Goal: Task Accomplishment & Management: Manage account settings

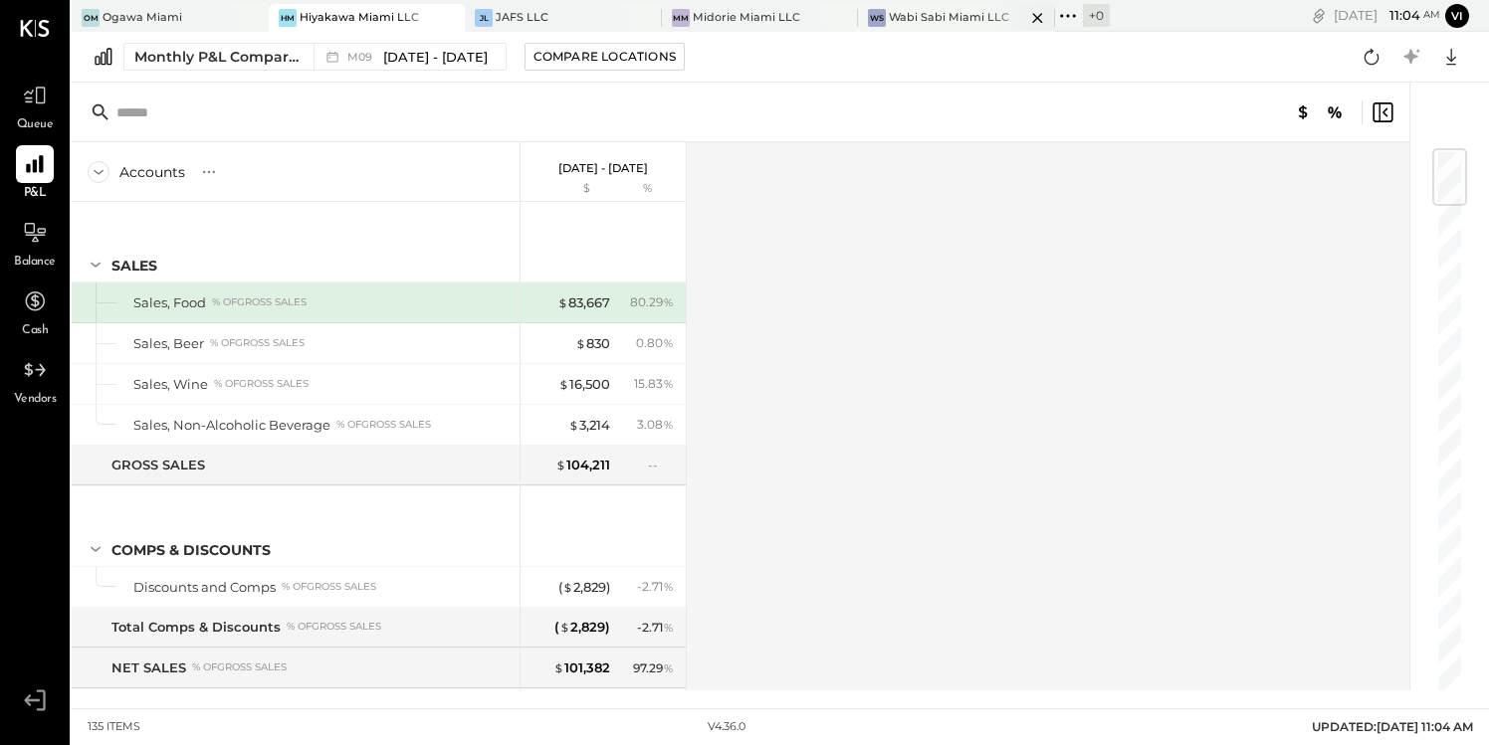
click at [938, 16] on div "Wabi Sabi Miami LLC" at bounding box center [949, 18] width 120 height 16
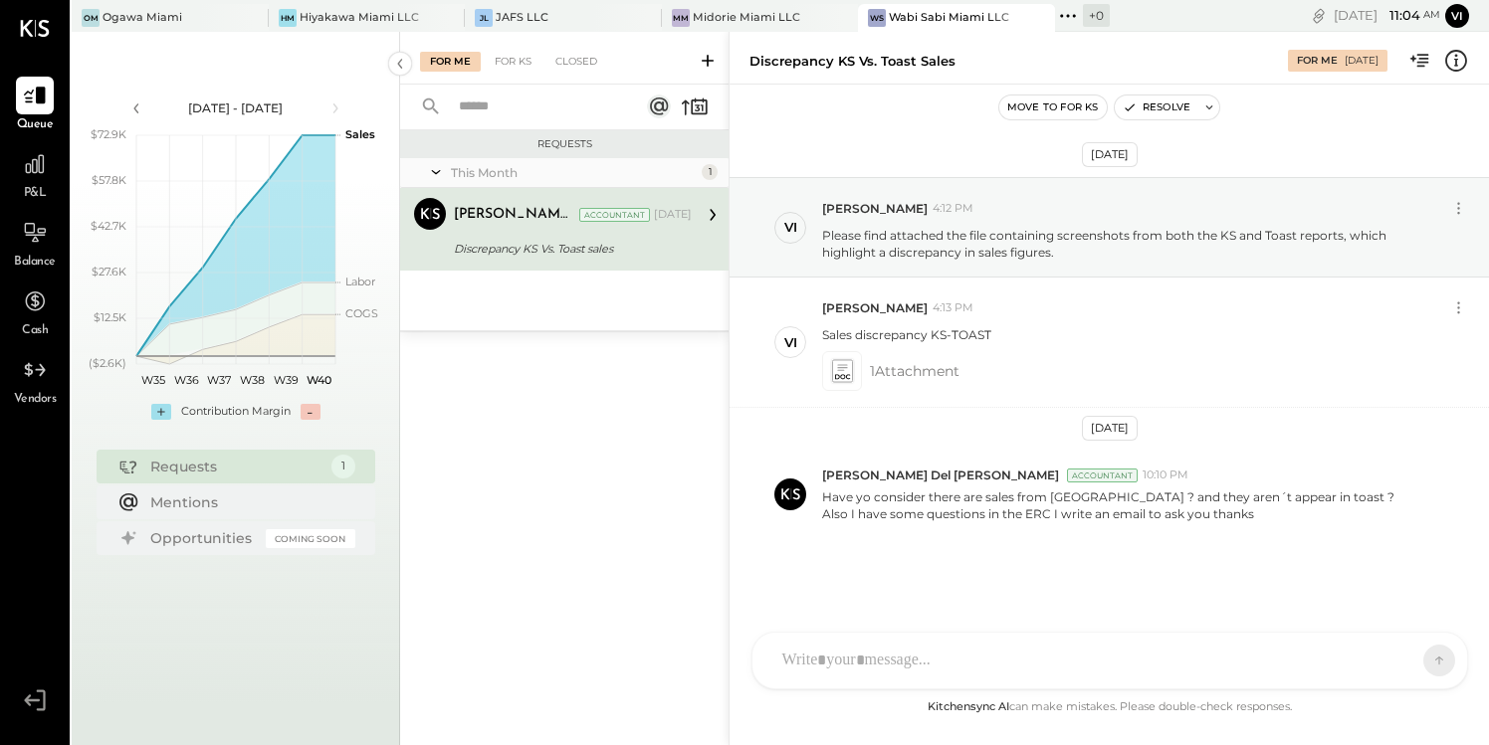
click at [711, 61] on icon at bounding box center [708, 61] width 12 height 12
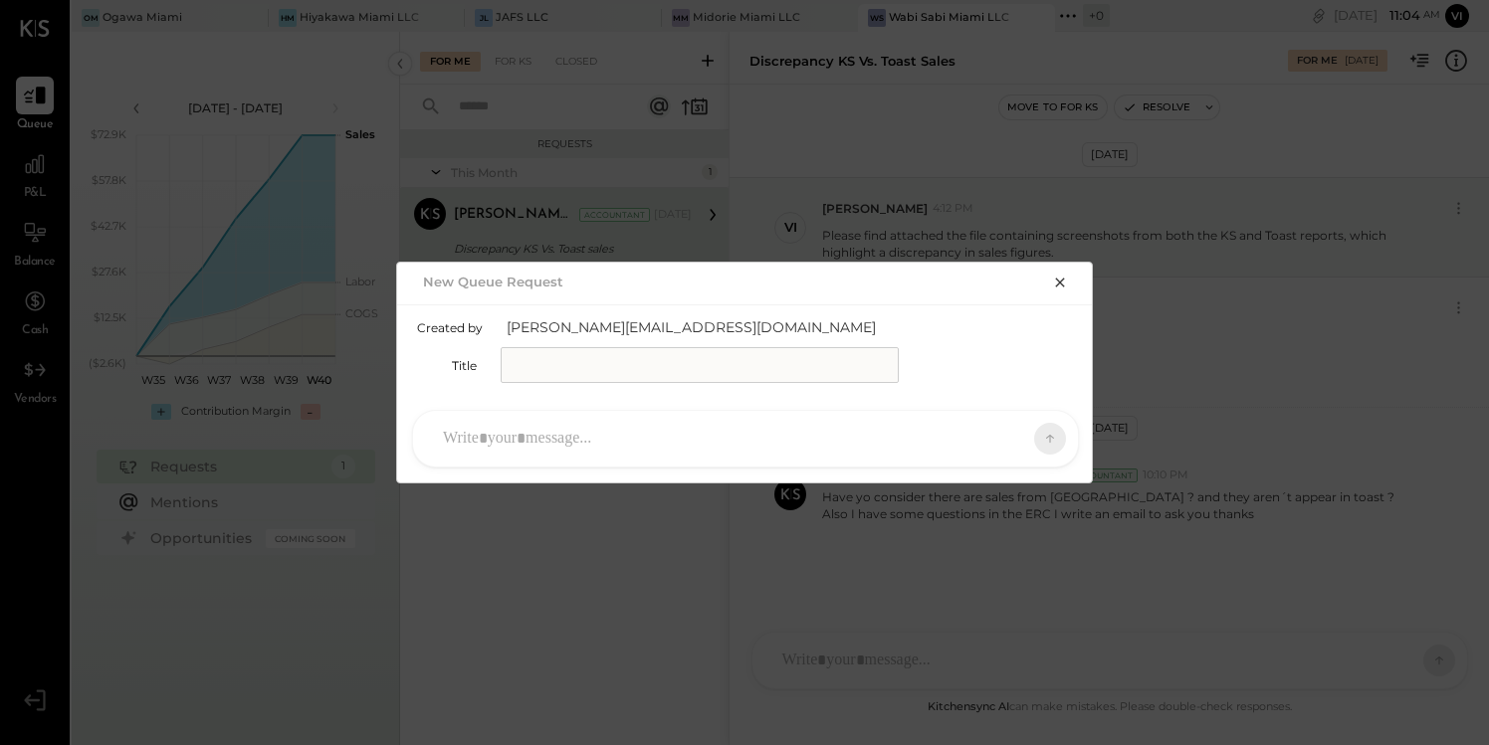
click at [558, 369] on input "text" at bounding box center [700, 365] width 398 height 36
type input "**********"
click at [522, 434] on div at bounding box center [727, 439] width 589 height 44
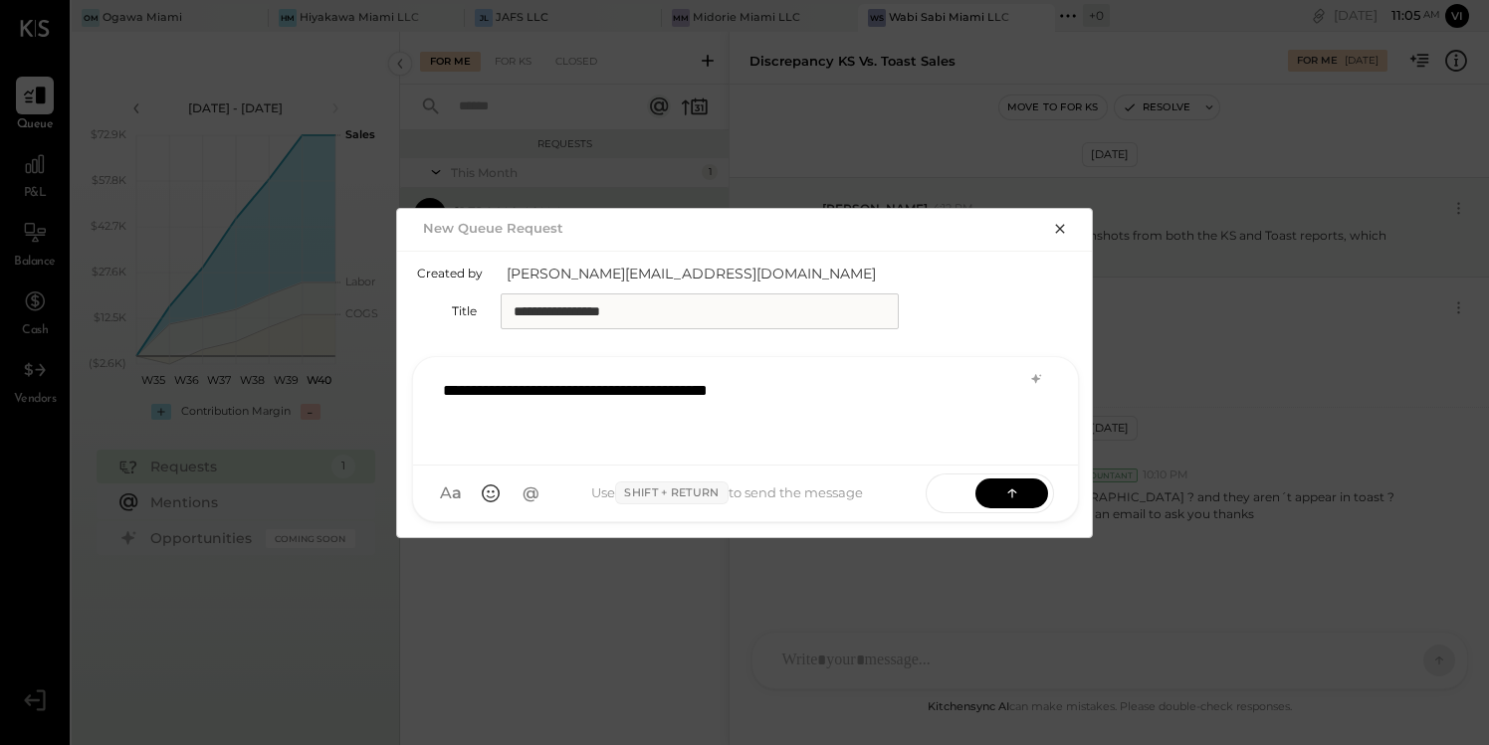
click at [705, 390] on div "**********" at bounding box center [745, 409] width 625 height 80
click at [1040, 378] on icon at bounding box center [1035, 378] width 9 height 9
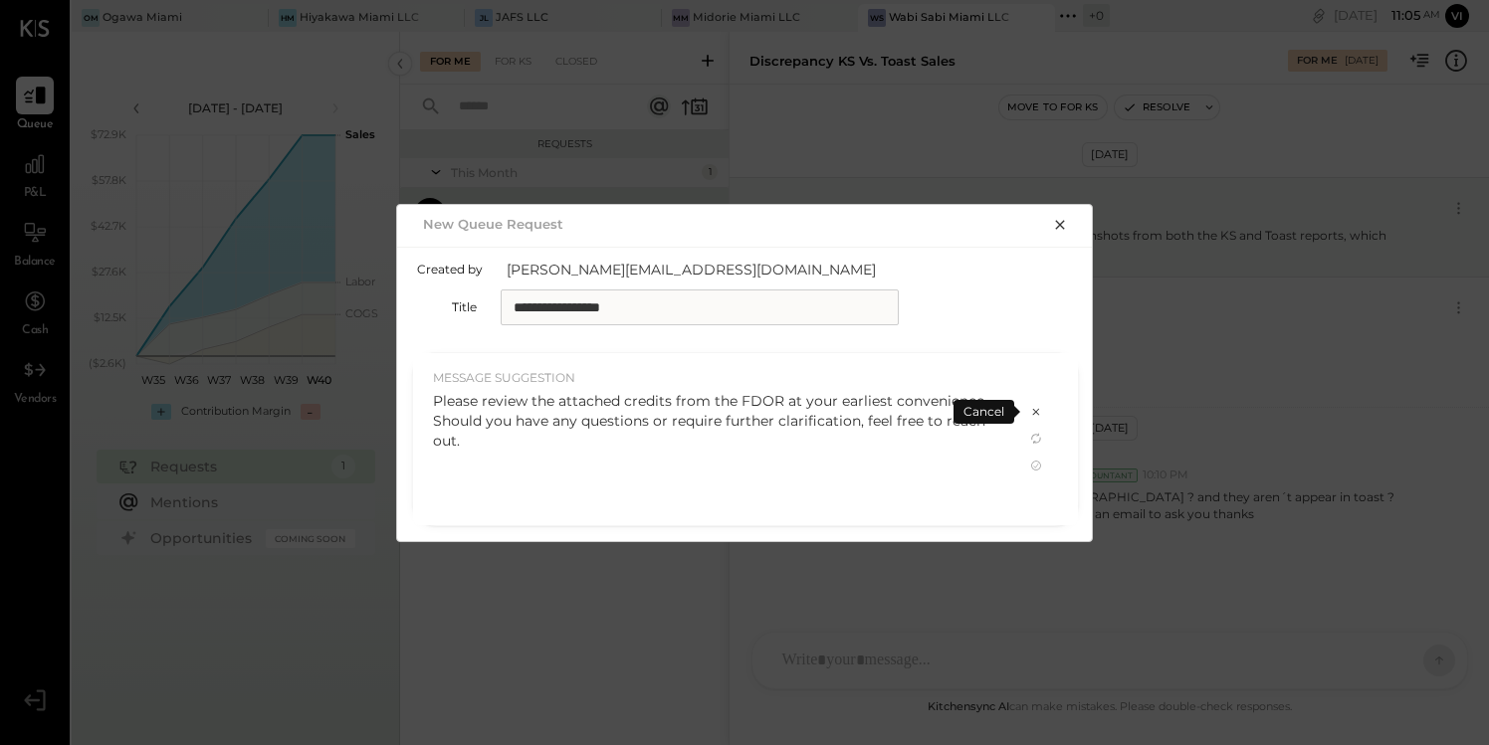
click at [1035, 413] on icon at bounding box center [1036, 412] width 16 height 16
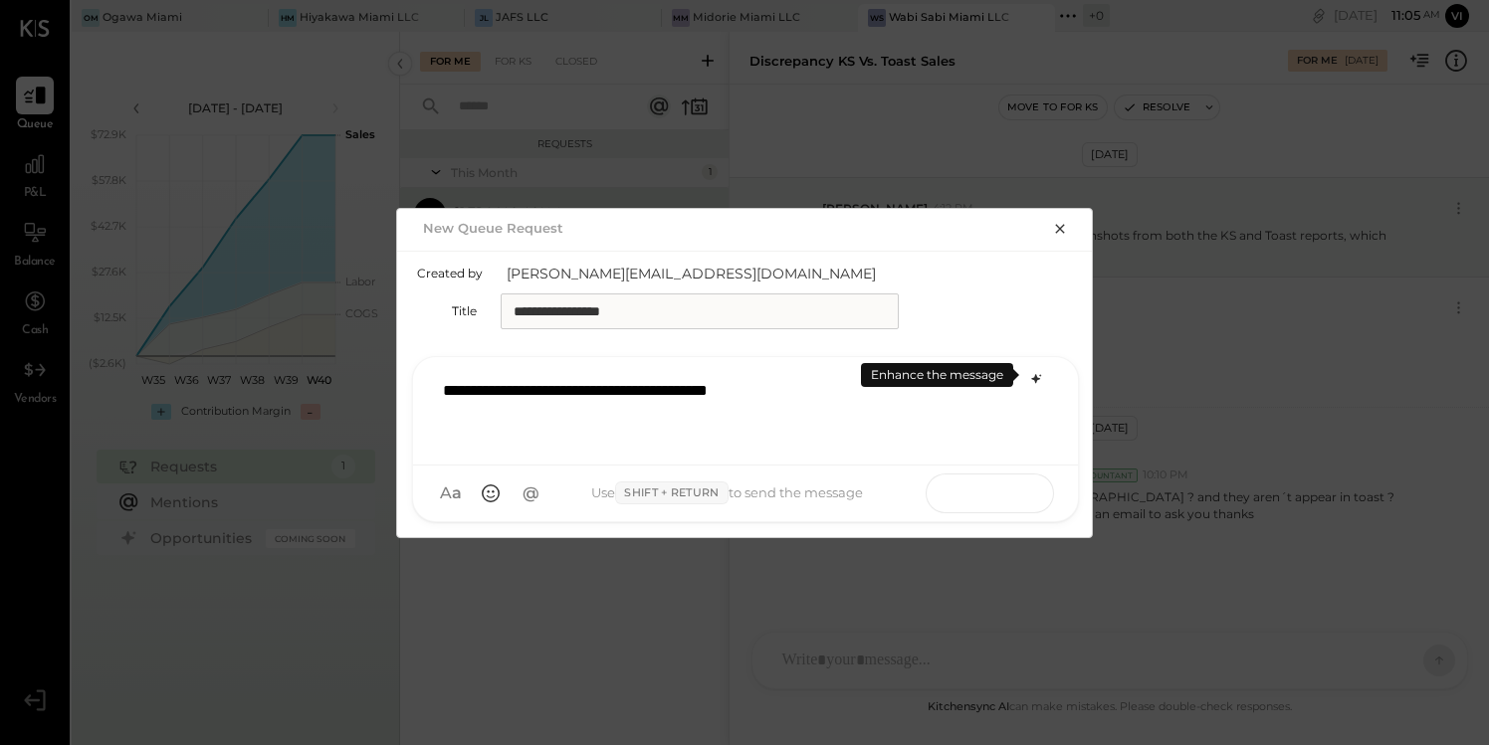
click at [1018, 490] on icon at bounding box center [1012, 493] width 20 height 20
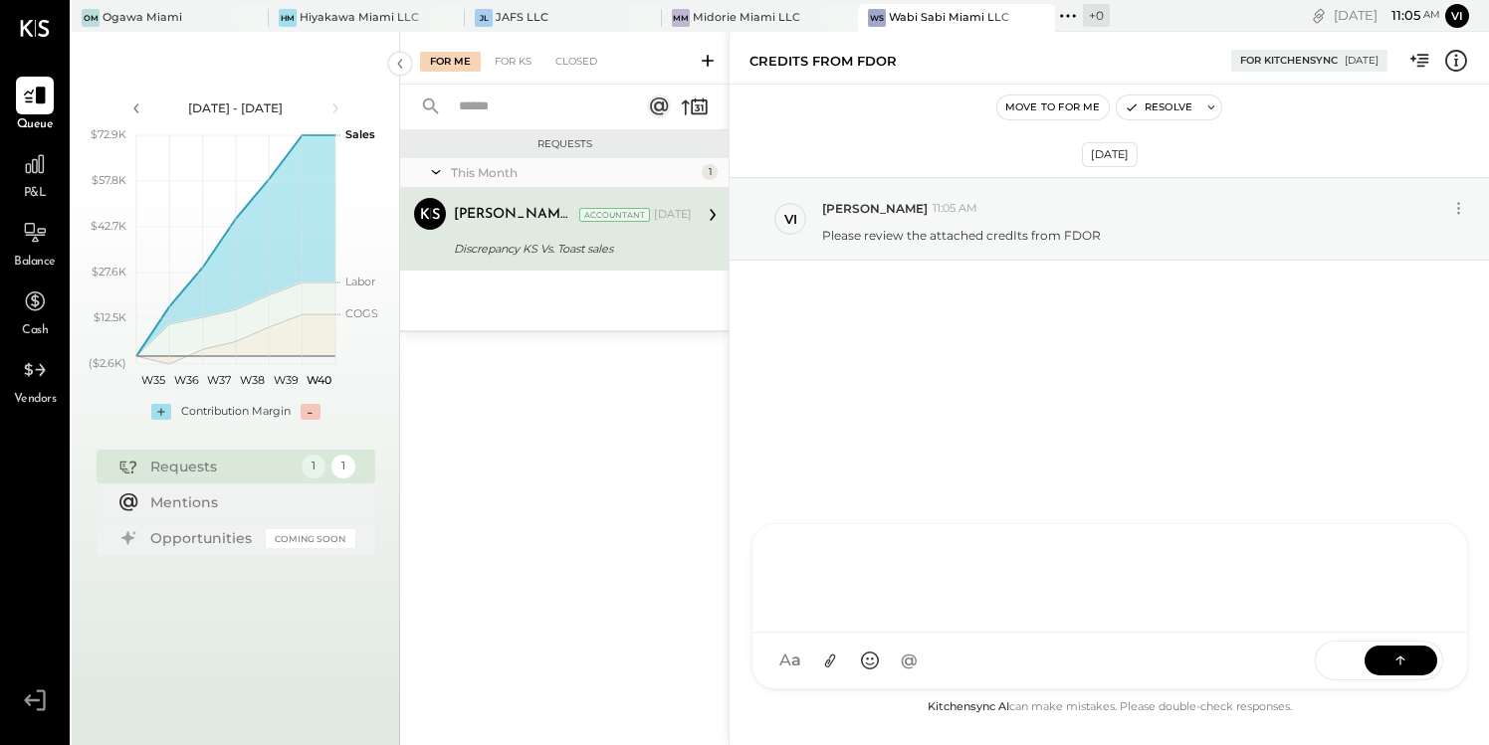
click at [868, 658] on div "TM [PERSON_NAME] ID [PERSON_NAME] Del [PERSON_NAME] V [PERSON_NAME] IR [PERSON_…" at bounding box center [1109, 606] width 717 height 166
click at [829, 660] on icon at bounding box center [829, 661] width 21 height 21
click at [784, 591] on icon at bounding box center [785, 593] width 13 height 4
click at [1009, 573] on div "FDOR CREDIT MEMOS FOR WABISABI [DATE].pdf" at bounding box center [1109, 595] width 715 height 75
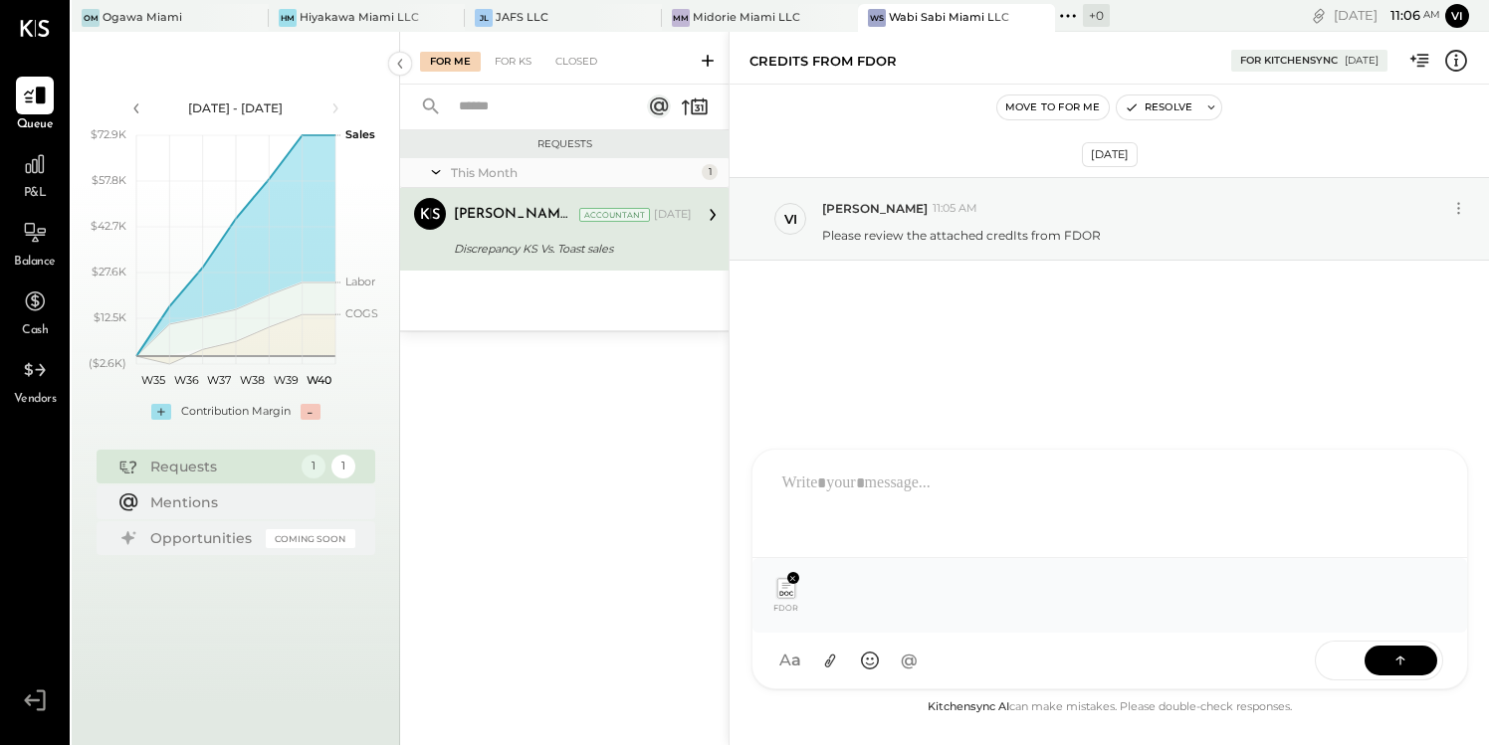
click at [984, 609] on div "FDOR CREDIT MEMOS FOR WABISABI [DATE].pdf" at bounding box center [1109, 595] width 683 height 43
click at [1407, 660] on icon at bounding box center [1400, 661] width 20 height 20
click at [848, 482] on div at bounding box center [1109, 502] width 675 height 80
click at [1402, 659] on icon at bounding box center [1400, 660] width 20 height 20
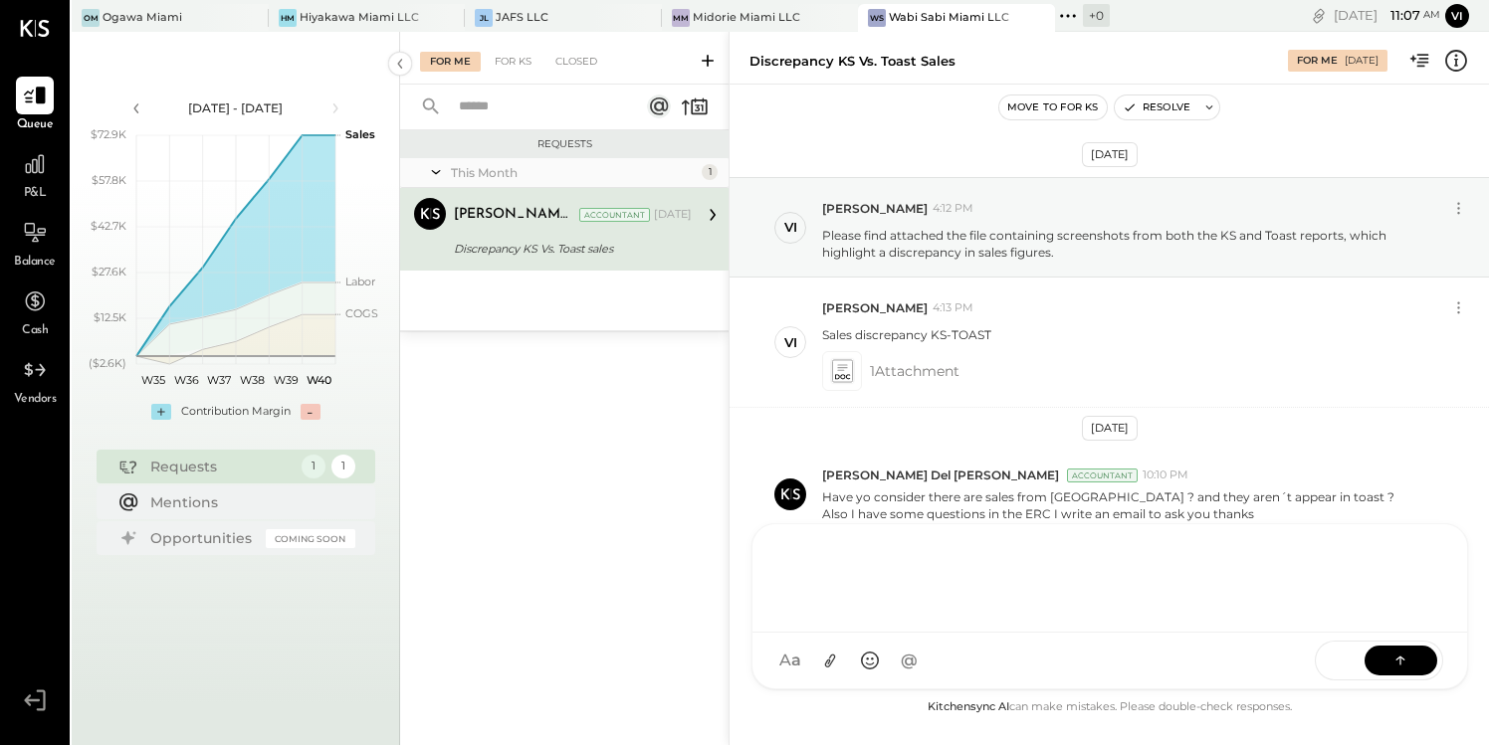
click at [448, 59] on div "For Me" at bounding box center [450, 62] width 61 height 20
click at [514, 242] on div "Discrepancy KS Vs. Toast sales" at bounding box center [570, 249] width 232 height 20
click at [715, 216] on icon at bounding box center [713, 215] width 26 height 26
click at [707, 219] on icon at bounding box center [713, 215] width 26 height 26
click at [564, 234] on div "[PERSON_NAME] Del [PERSON_NAME] Accountant [DATE] Discrepancy KS Vs. Toast sale…" at bounding box center [573, 229] width 238 height 63
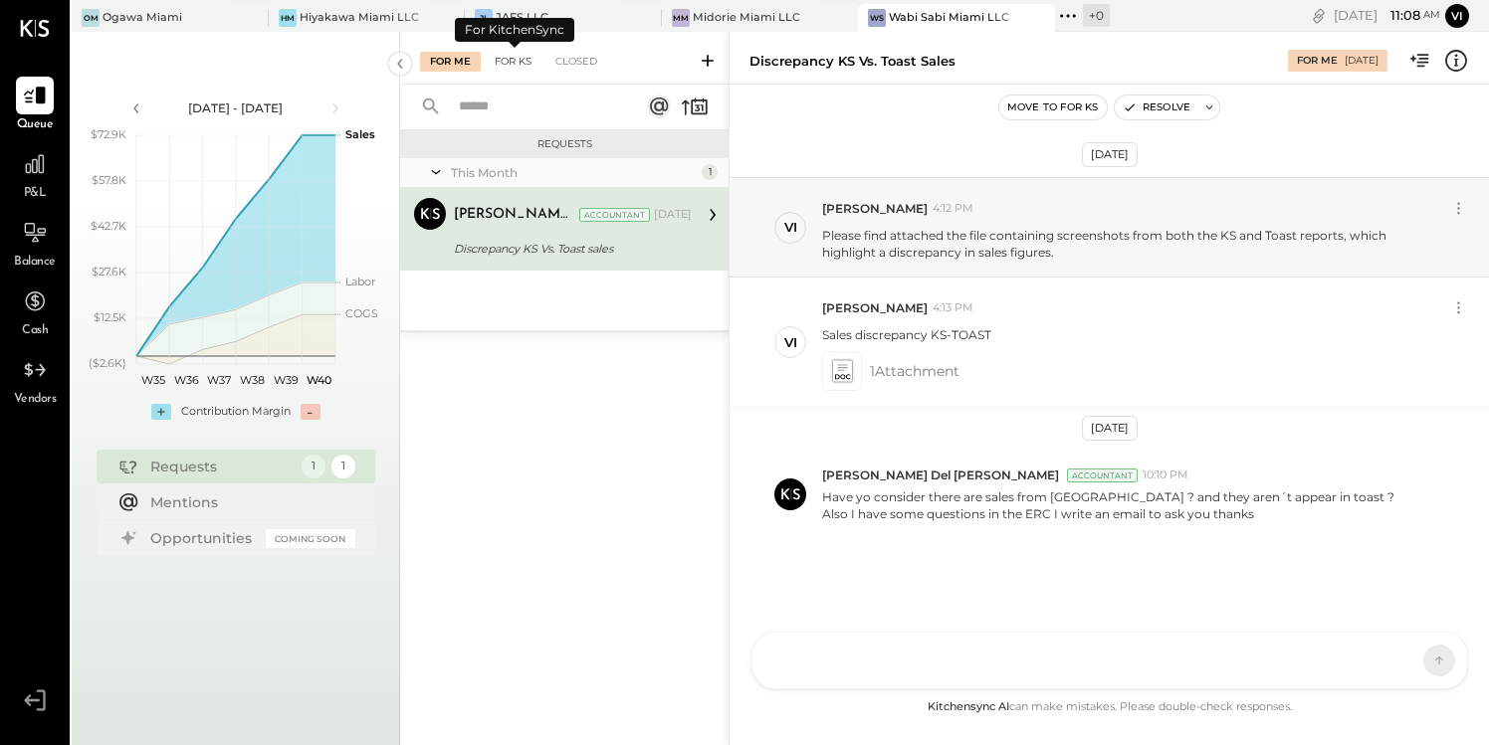
click at [518, 63] on div "For KS" at bounding box center [513, 62] width 57 height 20
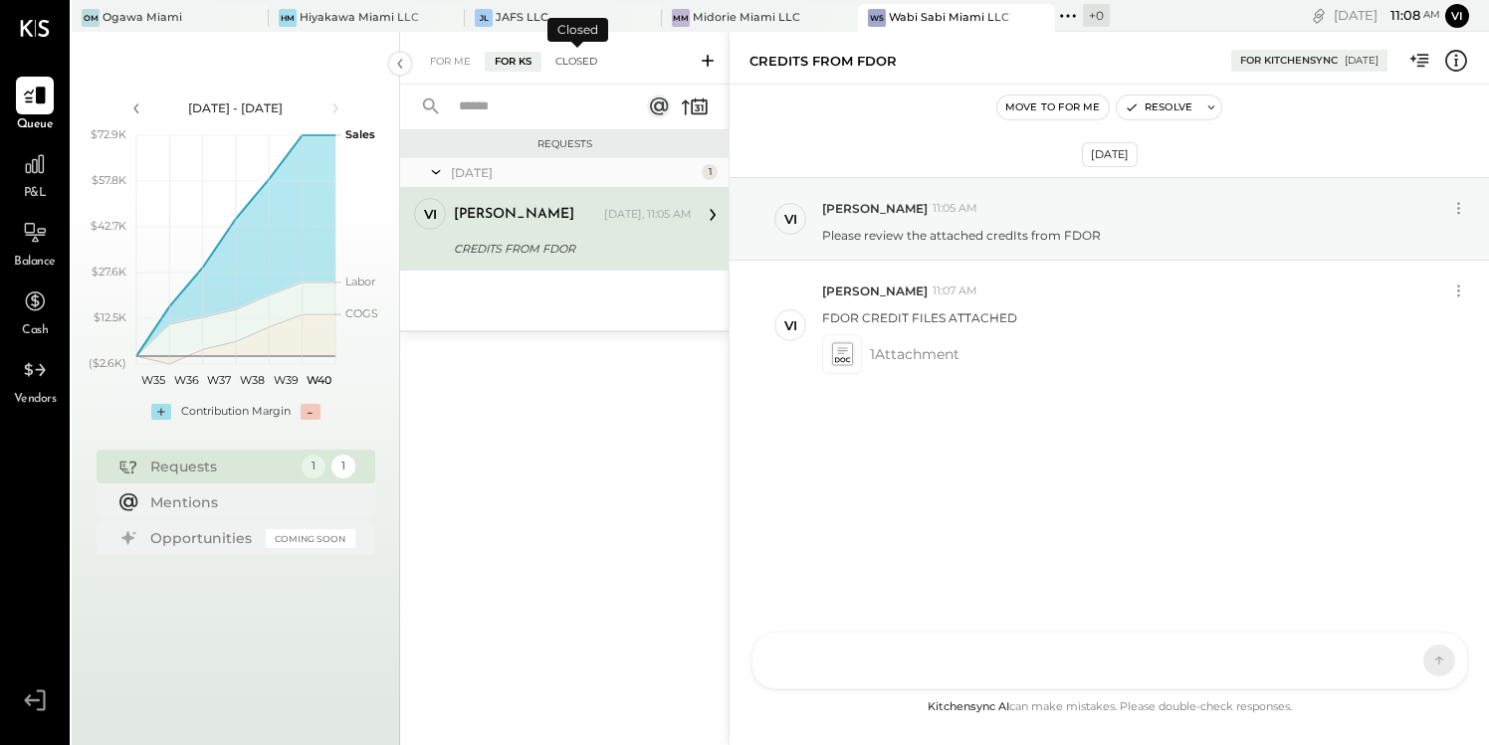
click at [578, 58] on div "Closed" at bounding box center [576, 62] width 62 height 20
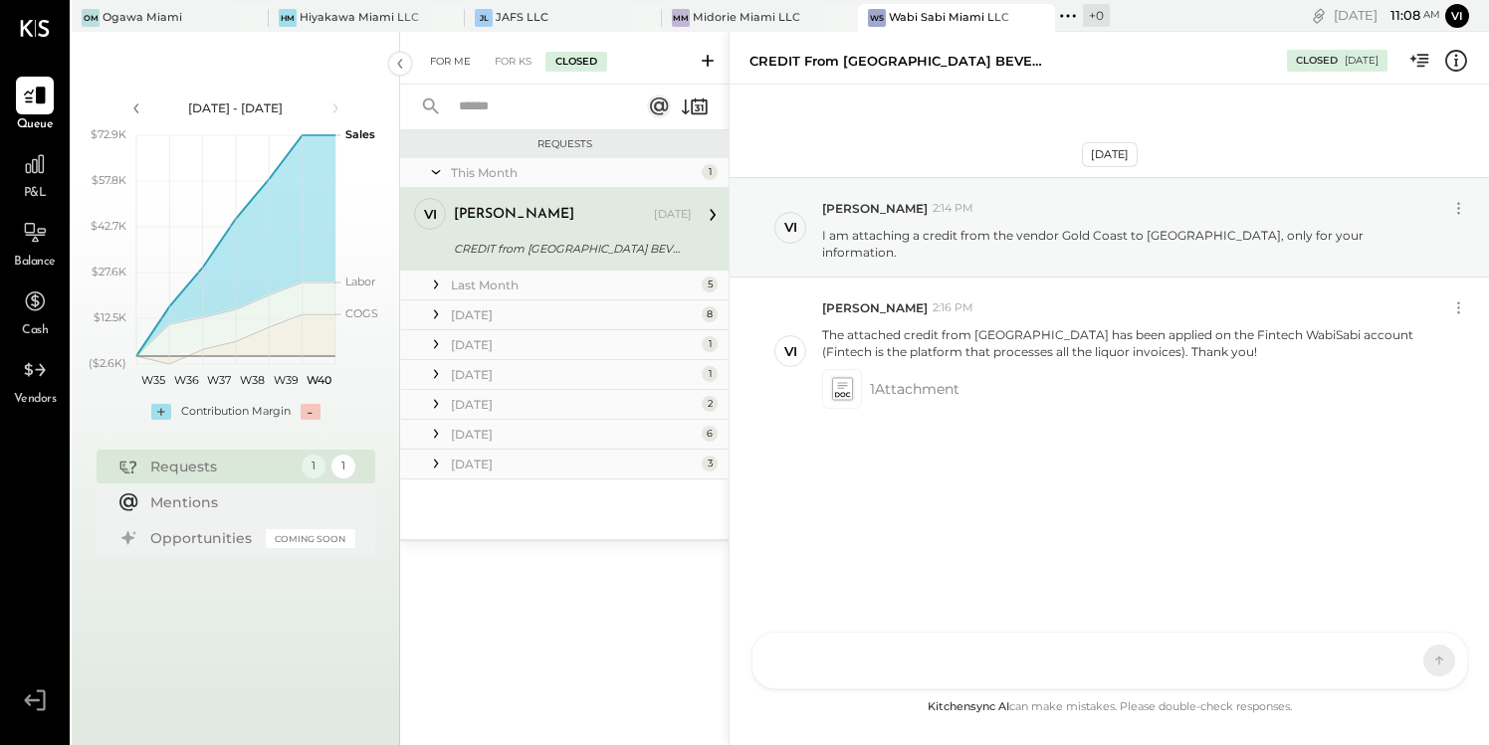
click at [456, 65] on div "For Me" at bounding box center [450, 62] width 61 height 20
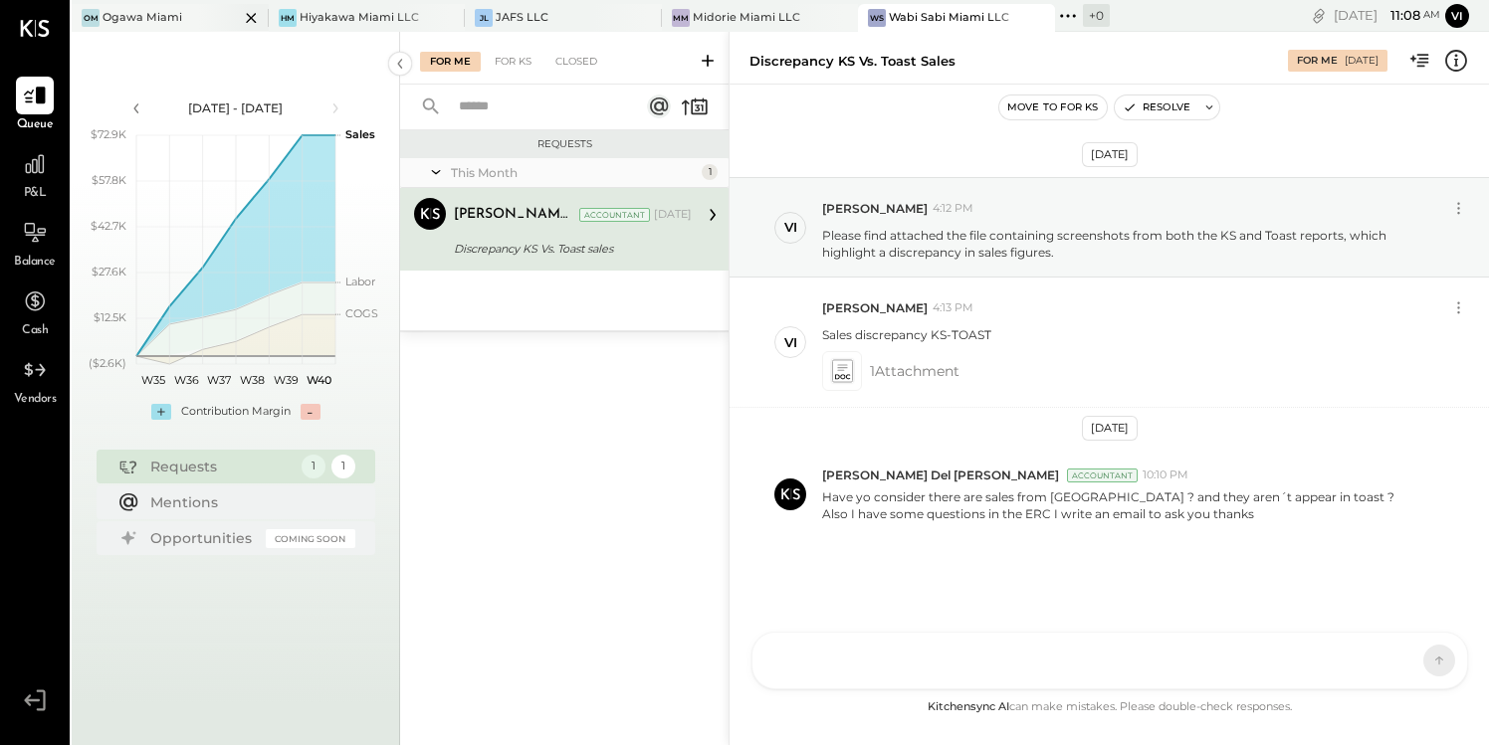
click at [199, 12] on div at bounding box center [234, 17] width 70 height 27
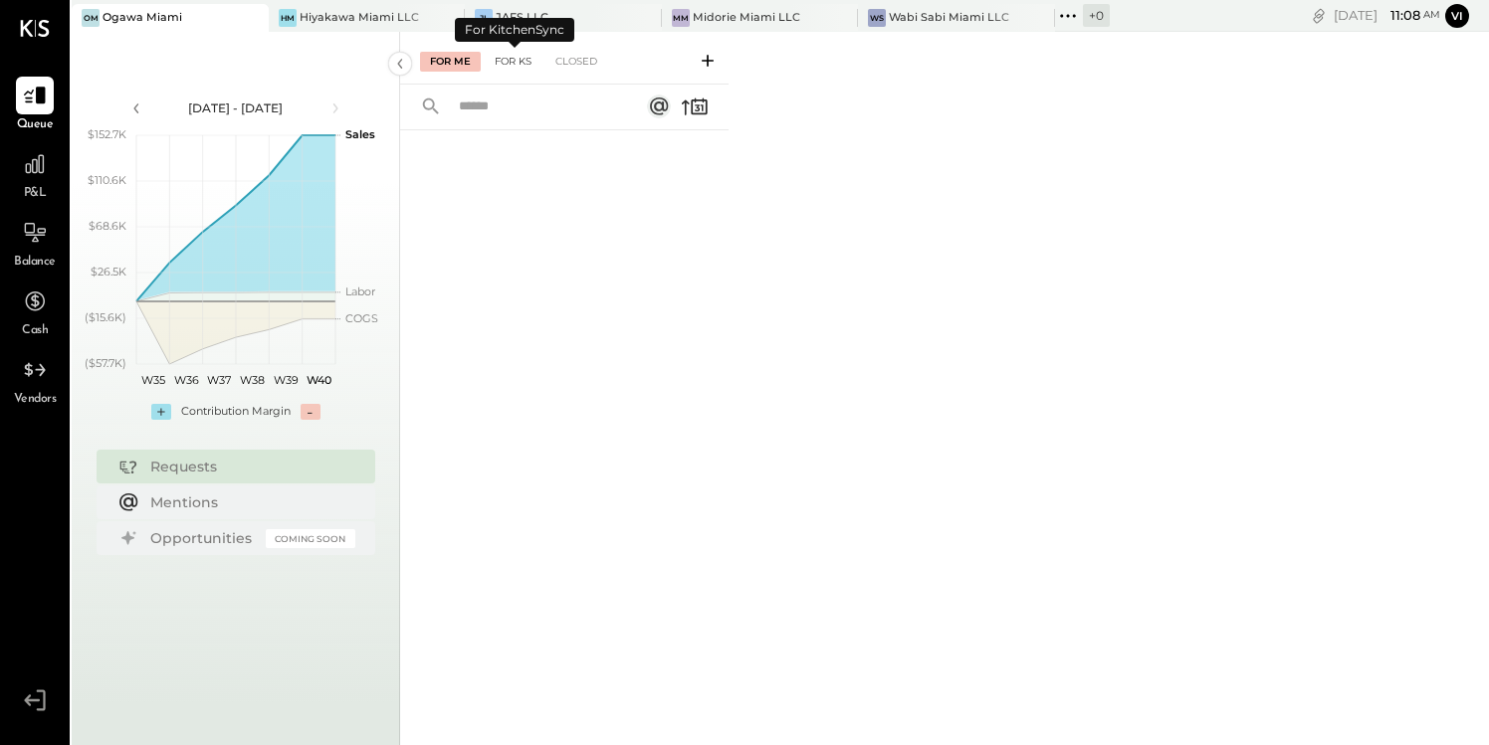
click at [522, 62] on div "For KS" at bounding box center [513, 62] width 57 height 20
click at [710, 59] on icon at bounding box center [708, 61] width 20 height 20
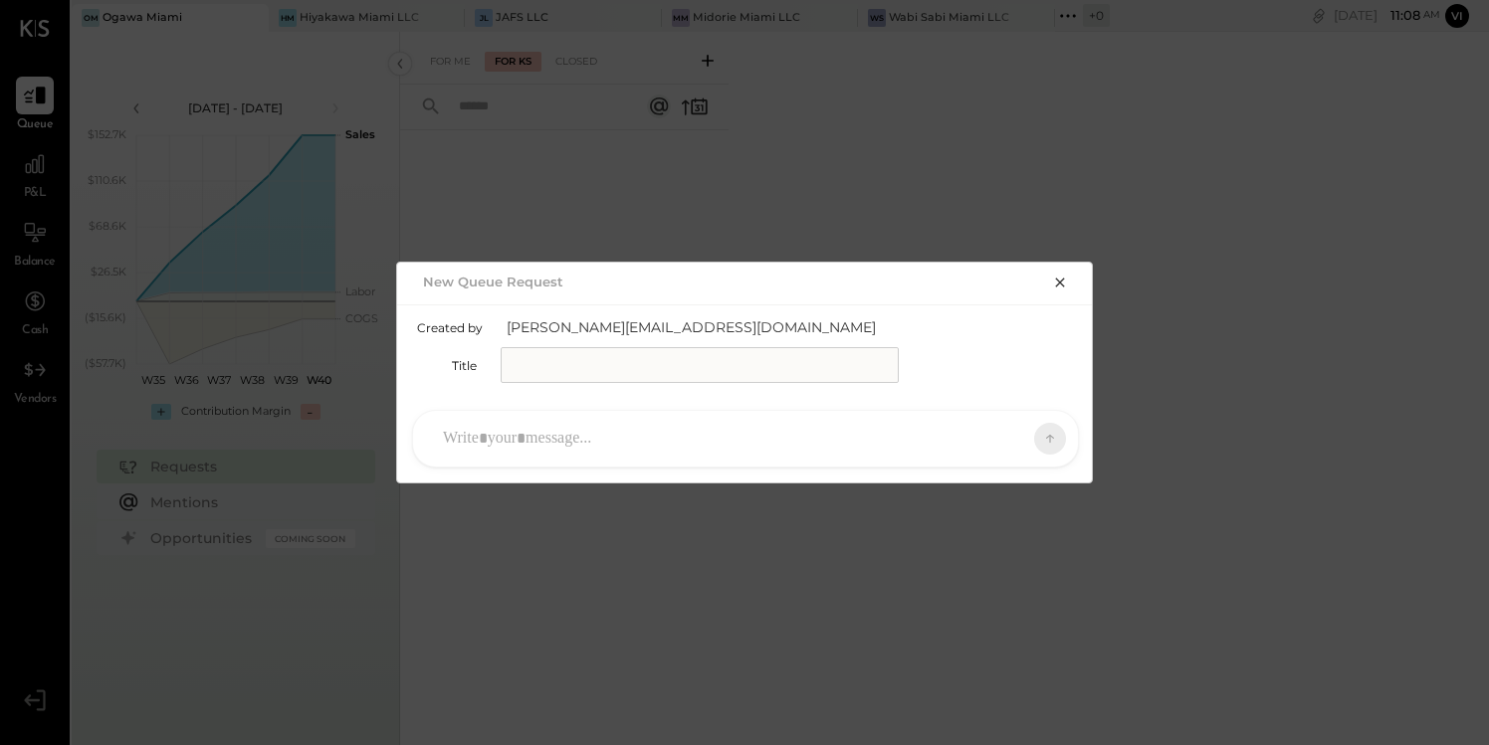
click at [689, 364] on input "text" at bounding box center [700, 365] width 398 height 36
type input "**********"
click at [619, 442] on div at bounding box center [727, 439] width 589 height 44
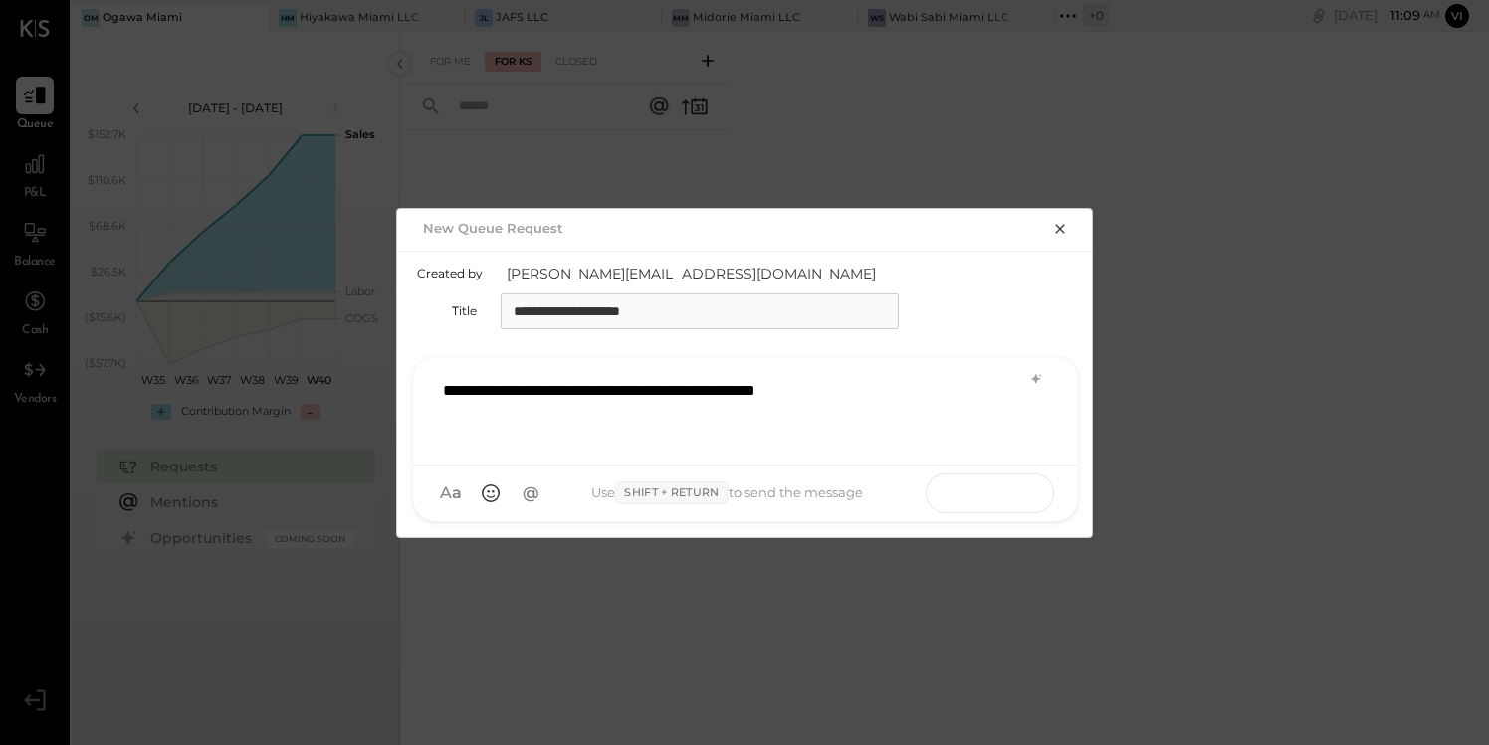
click at [1022, 489] on button at bounding box center [1011, 493] width 73 height 30
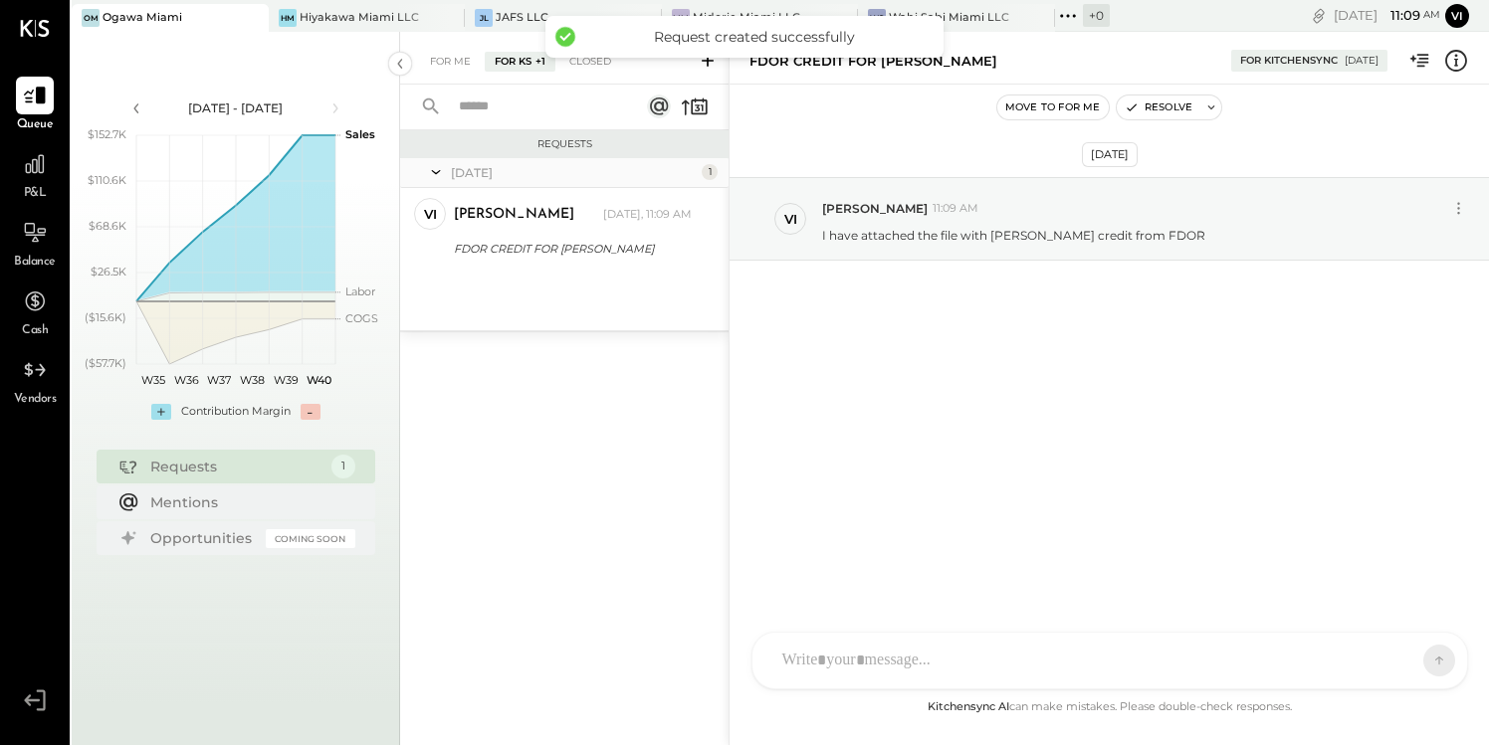
click at [903, 650] on div at bounding box center [1091, 661] width 639 height 44
click at [834, 657] on icon at bounding box center [829, 662] width 11 height 14
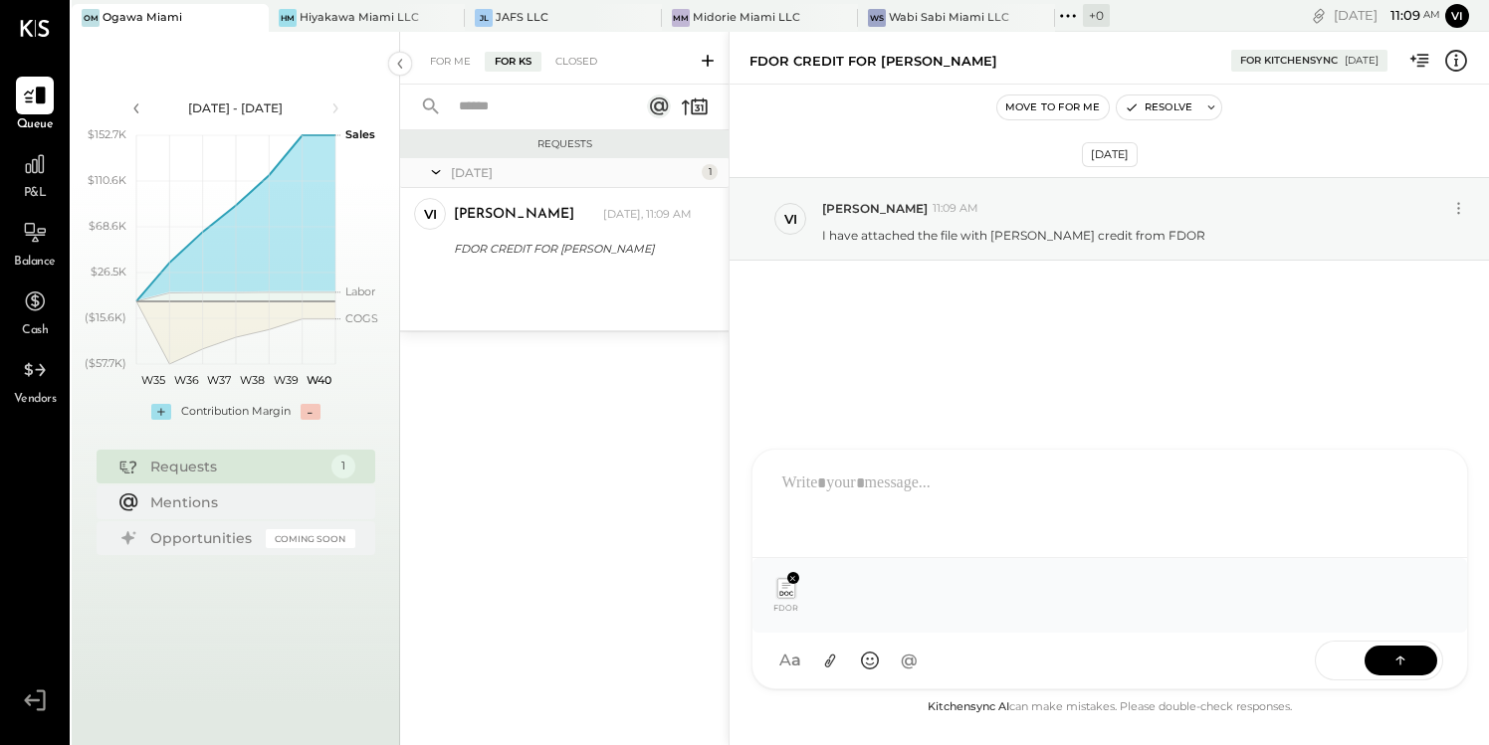
click at [857, 508] on div at bounding box center [1109, 502] width 675 height 80
click at [1390, 660] on icon at bounding box center [1400, 660] width 20 height 20
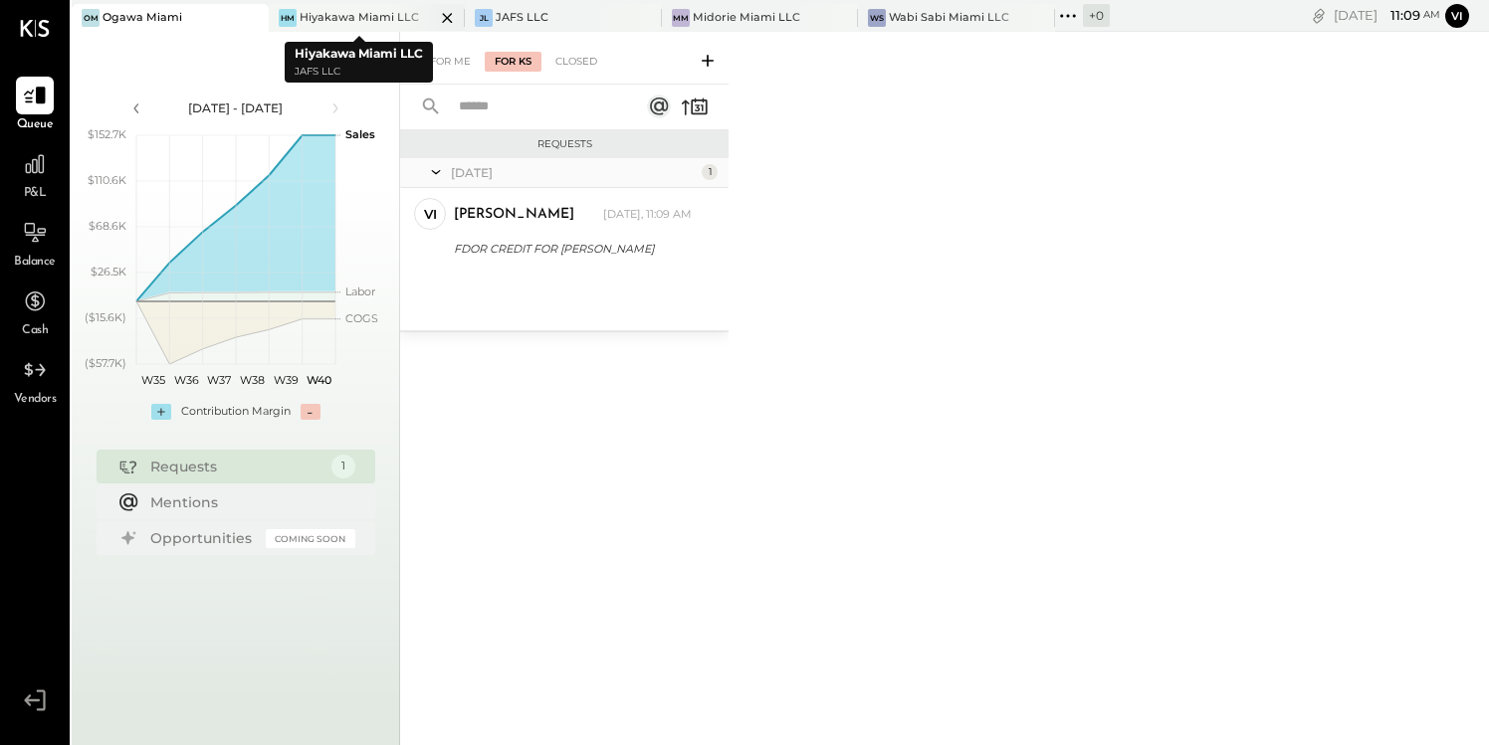
click at [340, 18] on div "Hiyakawa Miami LLC" at bounding box center [359, 18] width 119 height 16
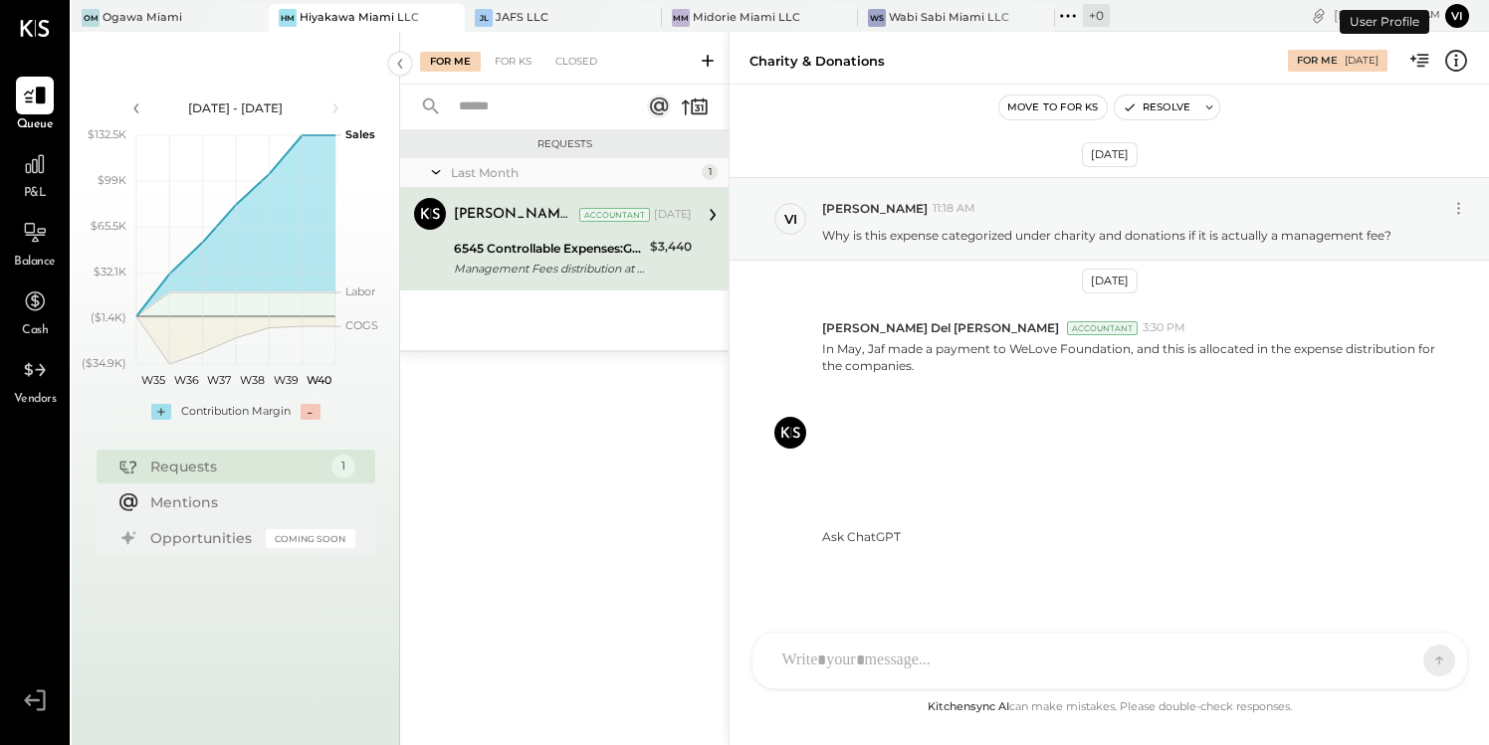
scroll to position [15, 0]
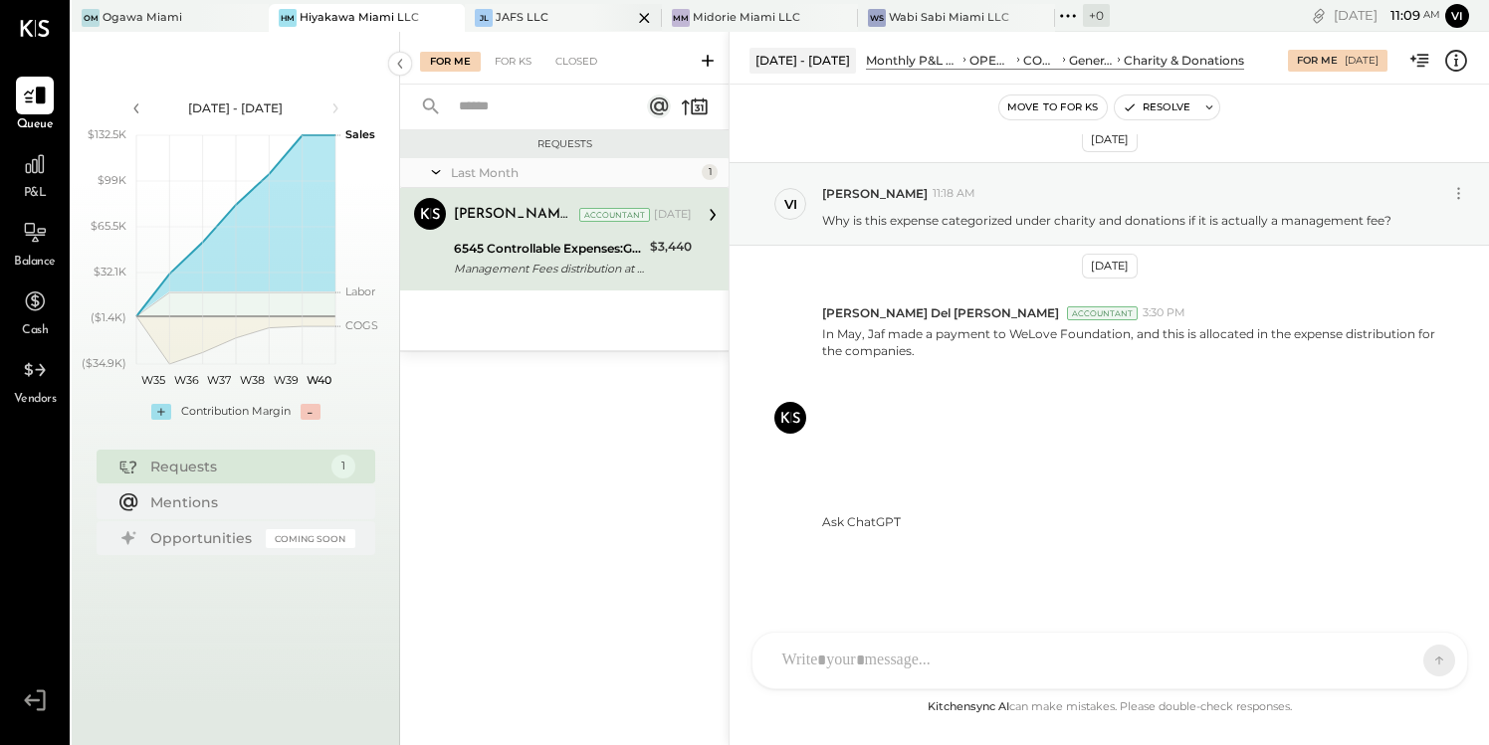
click at [548, 15] on div "JL JAFS LLC" at bounding box center [548, 18] width 167 height 18
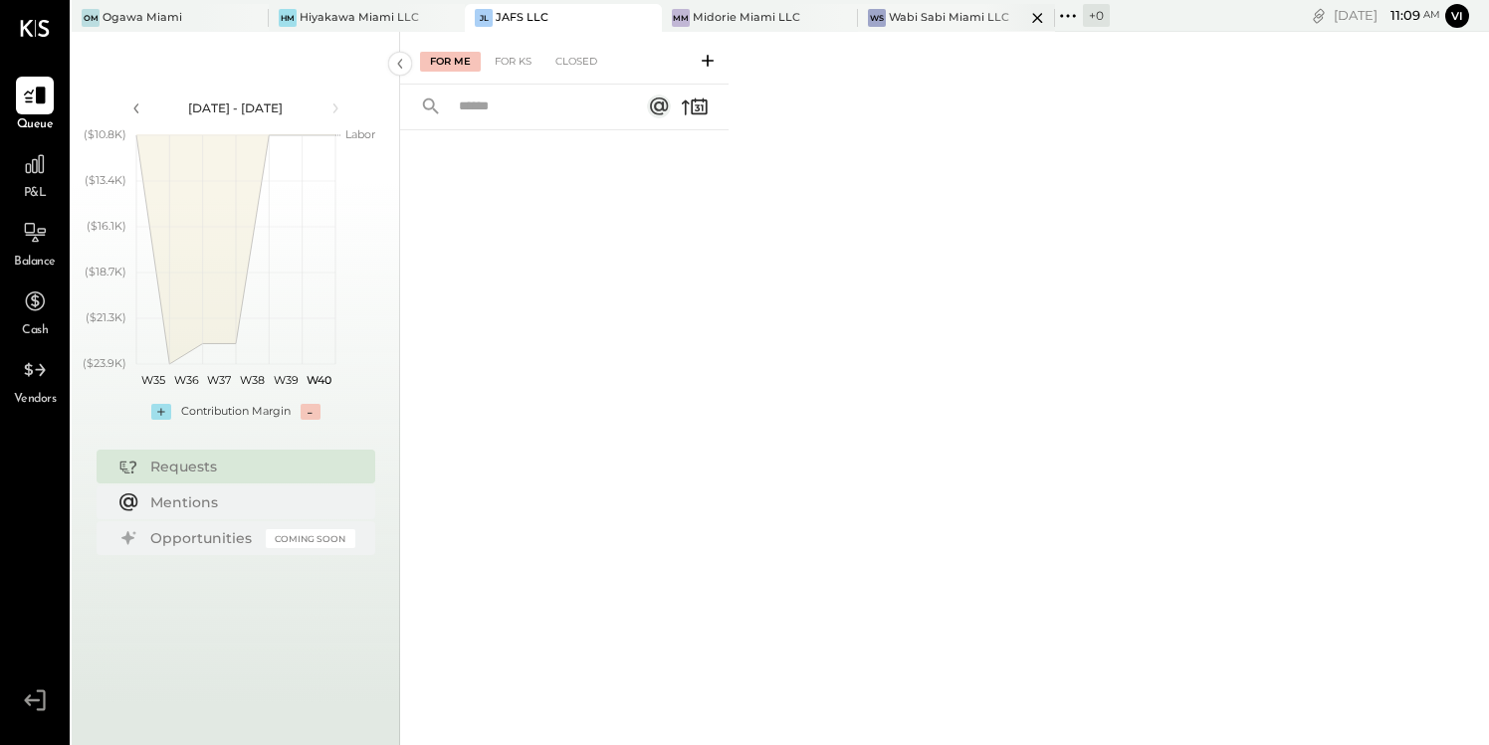
click at [914, 14] on div "Wabi Sabi Miami LLC" at bounding box center [949, 18] width 120 height 16
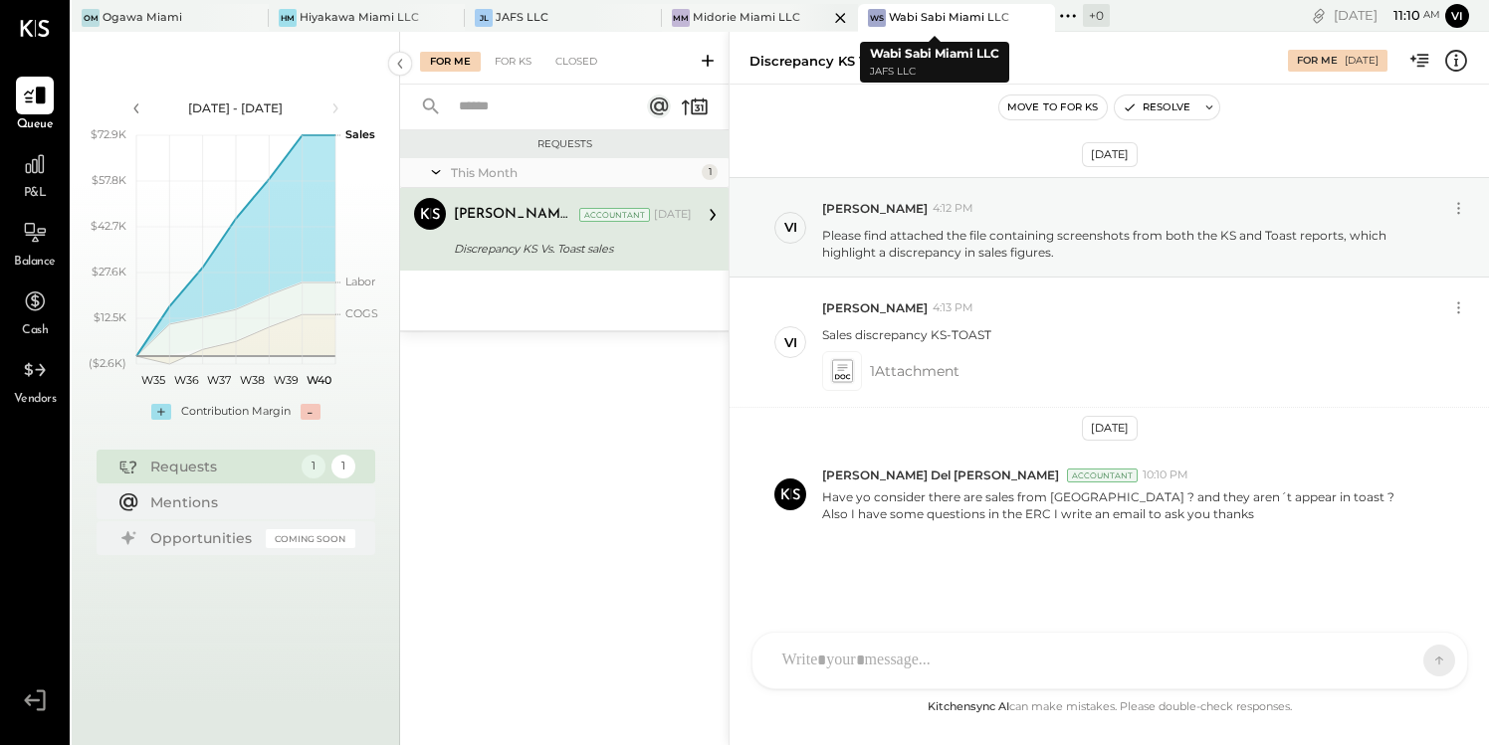
click at [788, 13] on div at bounding box center [823, 17] width 70 height 27
